Goal: Information Seeking & Learning: Find specific fact

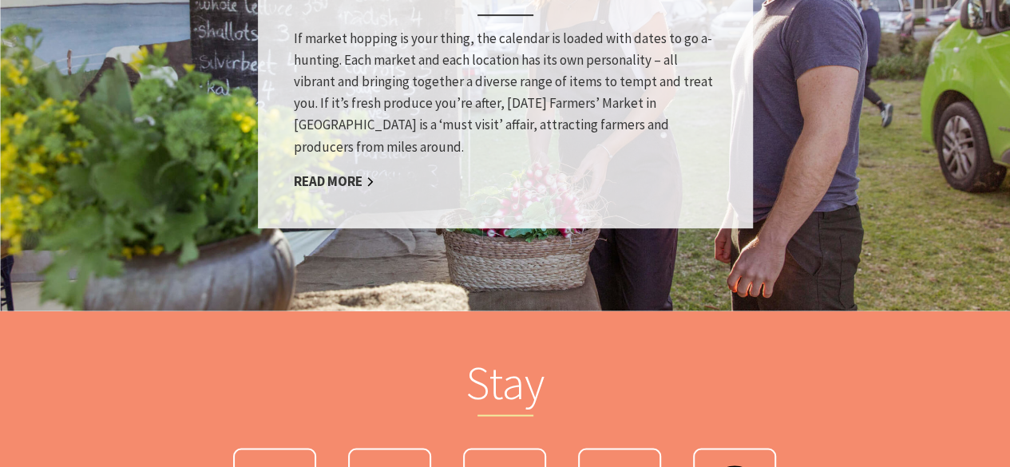
scroll to position [1386, 0]
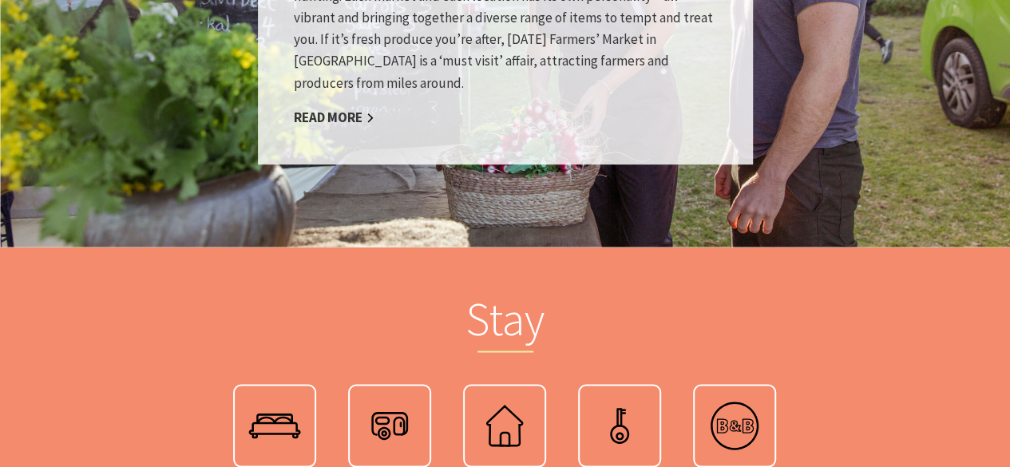
click at [337, 128] on div "Markets If market hopping is your thing, the calendar is loaded with dates to g…" at bounding box center [505, 17] width 495 height 295
click at [341, 112] on link "Read More" at bounding box center [334, 117] width 81 height 18
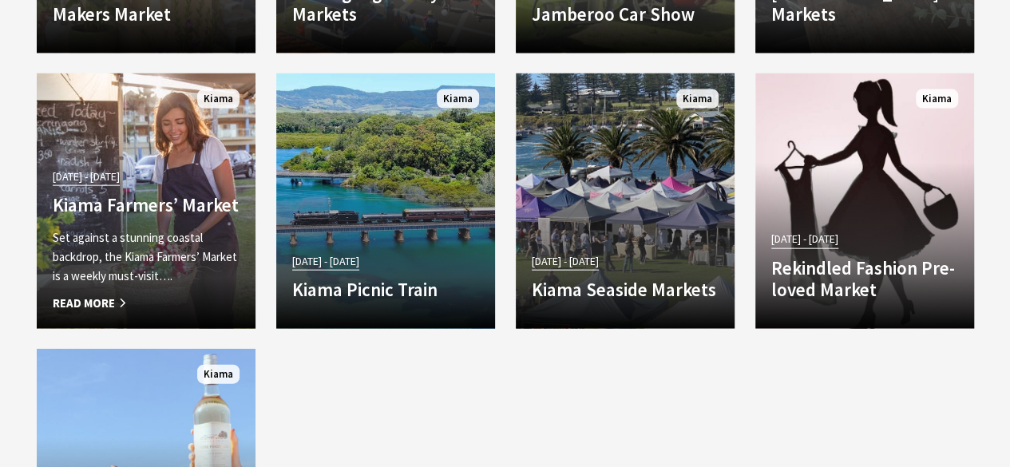
scroll to position [1728, 0]
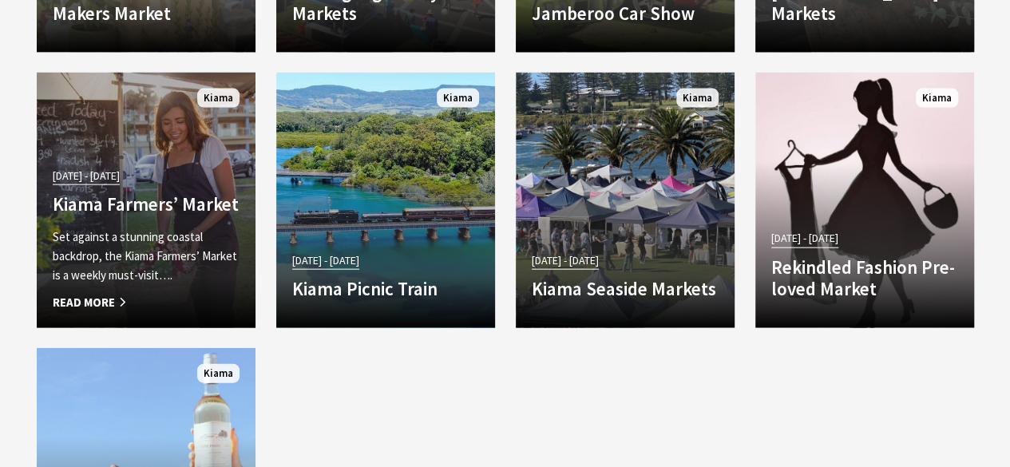
click at [120, 173] on span "[DATE] - [DATE]" at bounding box center [86, 176] width 67 height 18
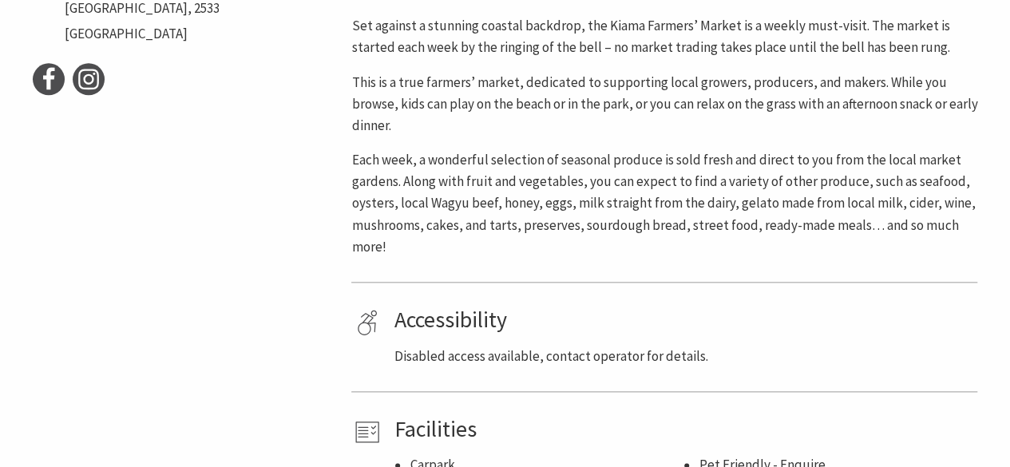
scroll to position [794, 0]
drag, startPoint x: 471, startPoint y: 176, endPoint x: 580, endPoint y: 186, distance: 109.0
click at [580, 186] on p "Each week, a wonderful selection of seasonal produce is sold fresh and direct t…" at bounding box center [664, 203] width 626 height 109
copy p "ruit and vegetables,"
click at [668, 149] on p "Each week, a wonderful selection of seasonal produce is sold fresh and direct t…" at bounding box center [664, 203] width 626 height 109
